Goal: Use online tool/utility: Utilize a website feature to perform a specific function

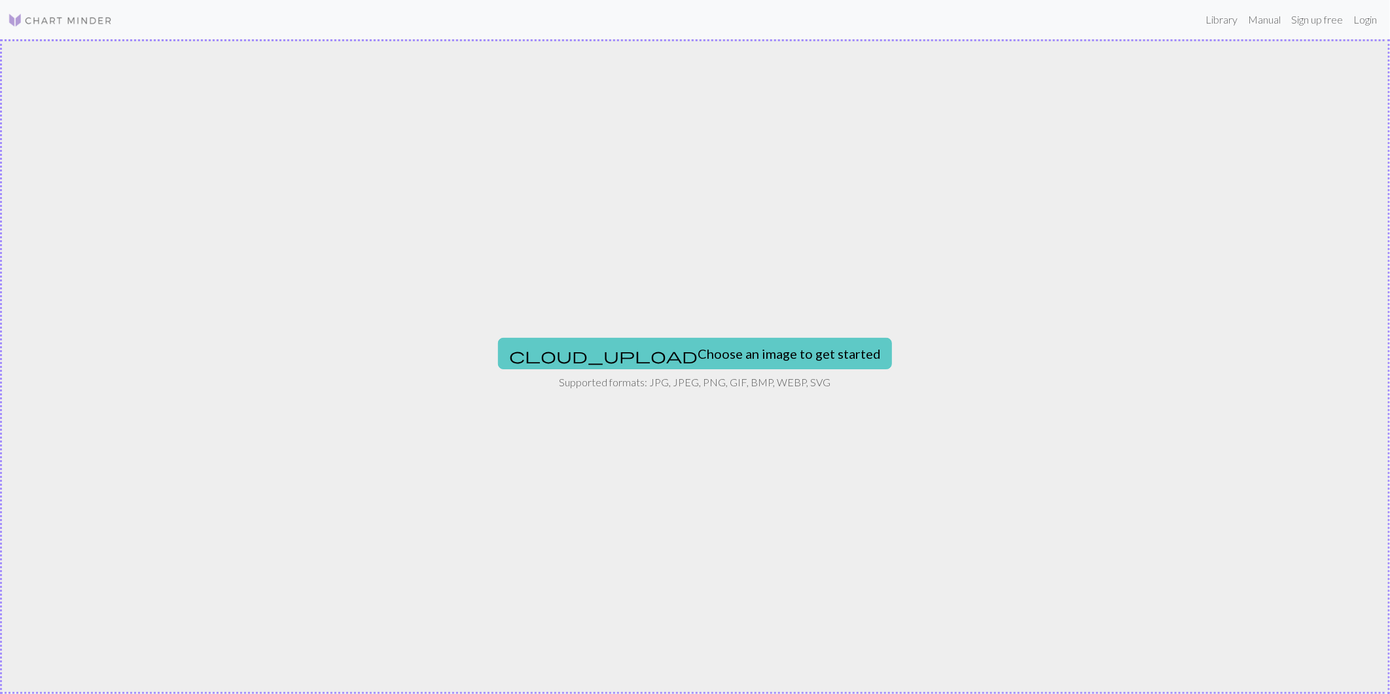
click at [727, 355] on button "cloud_upload Choose an image to get started" at bounding box center [695, 353] width 394 height 31
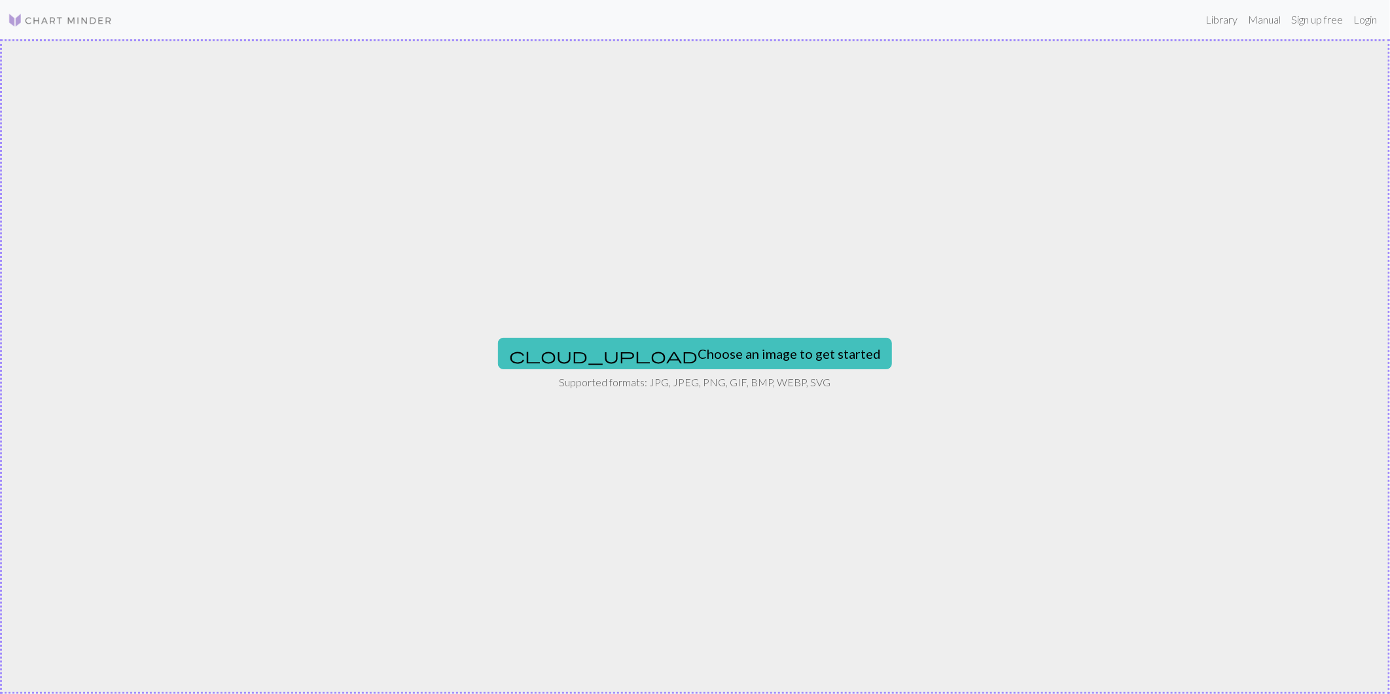
click at [54, 23] on img at bounding box center [60, 20] width 105 height 16
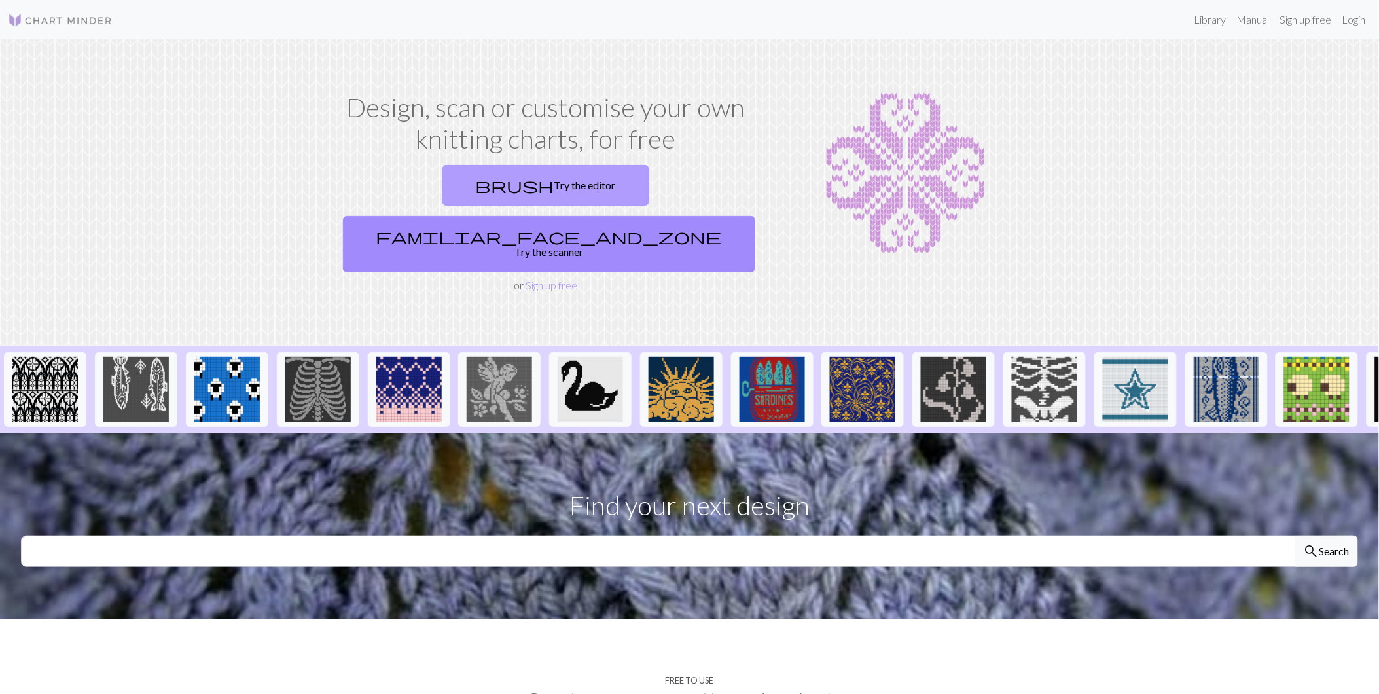
click at [502, 197] on link "brush Try the editor" at bounding box center [545, 185] width 207 height 41
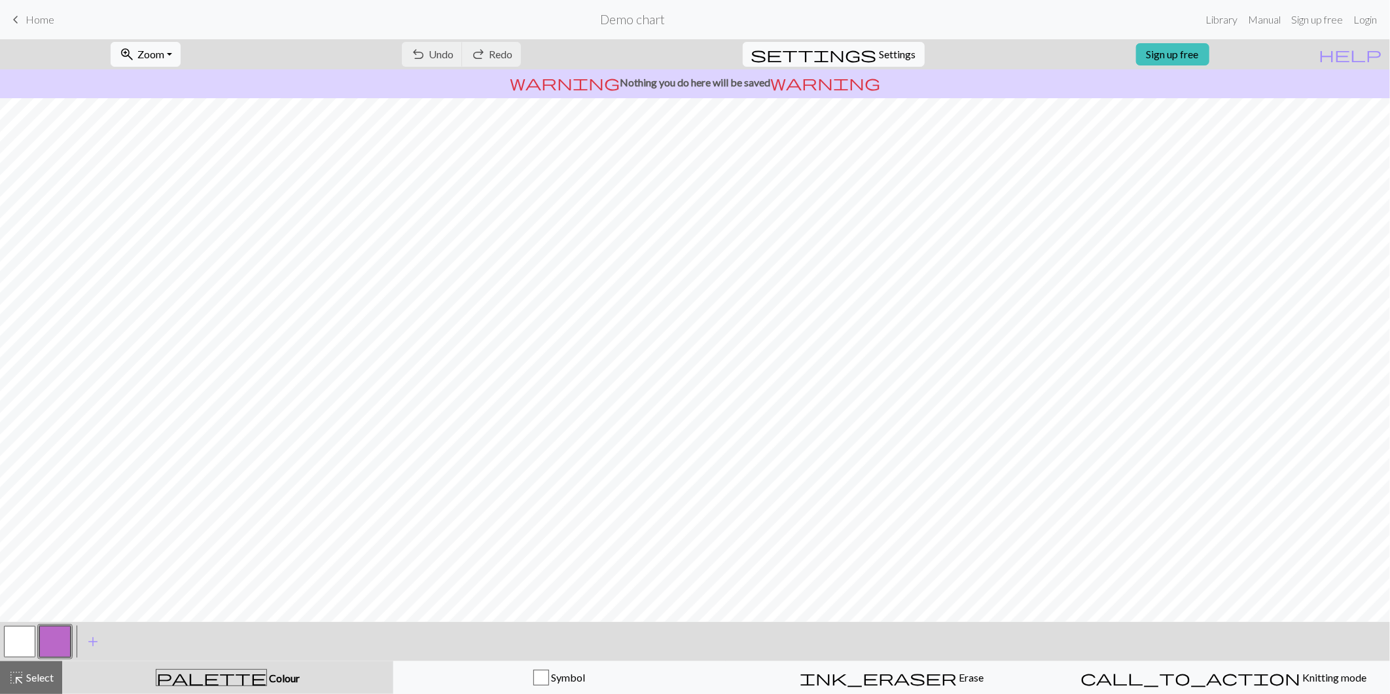
click at [24, 22] on link "keyboard_arrow_left Home" at bounding box center [31, 20] width 46 height 22
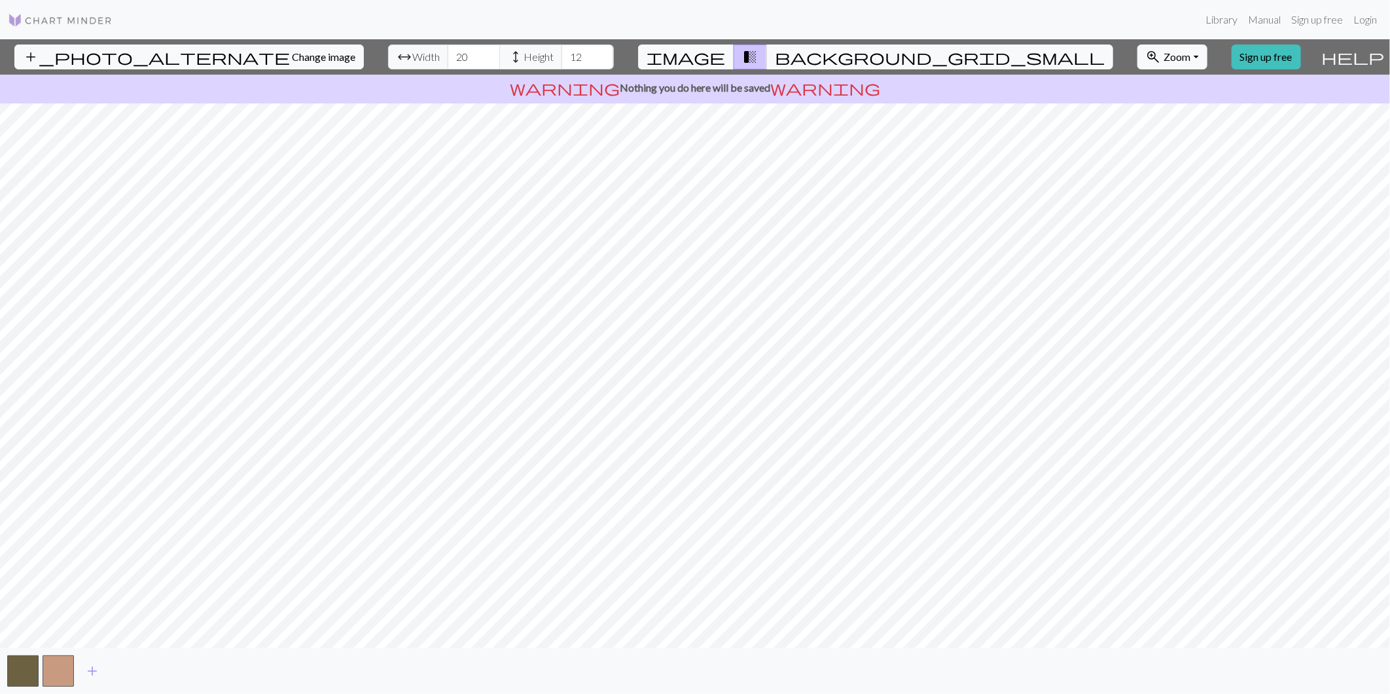
click at [588, 554] on div "add_photo_alternate Change image arrow_range Width 20 height Height 12 image tr…" at bounding box center [695, 366] width 1390 height 654
